Goal: Navigation & Orientation: Find specific page/section

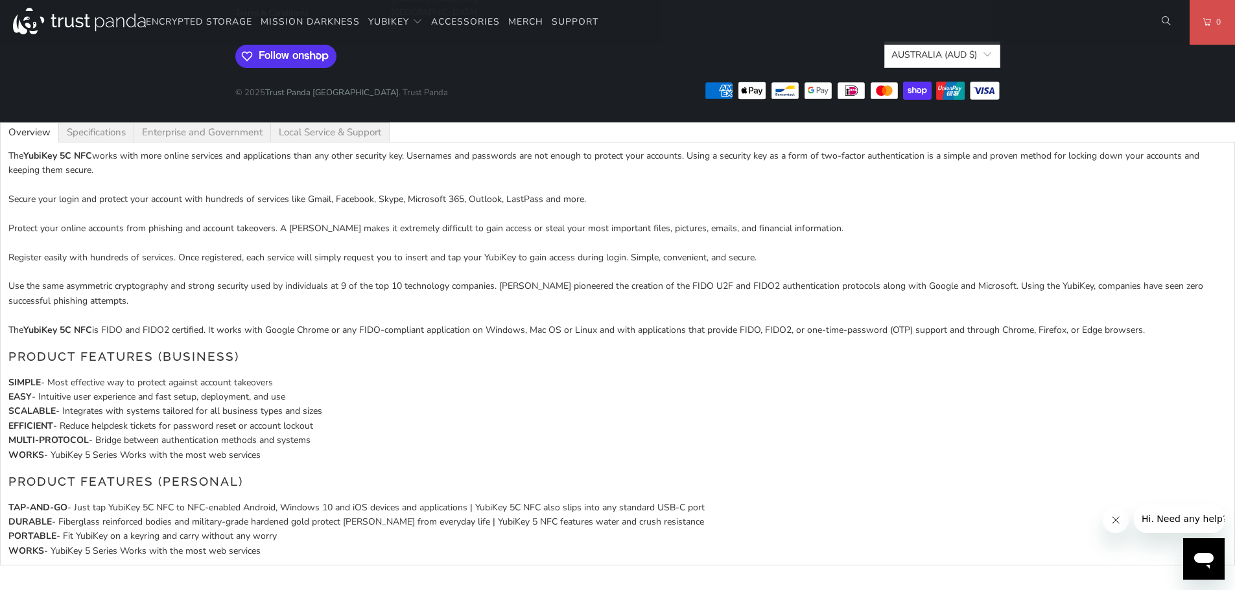
scroll to position [1976, 0]
click at [586, 12] on link "Support" at bounding box center [575, 22] width 47 height 30
